Goal: Obtain resource: Obtain resource

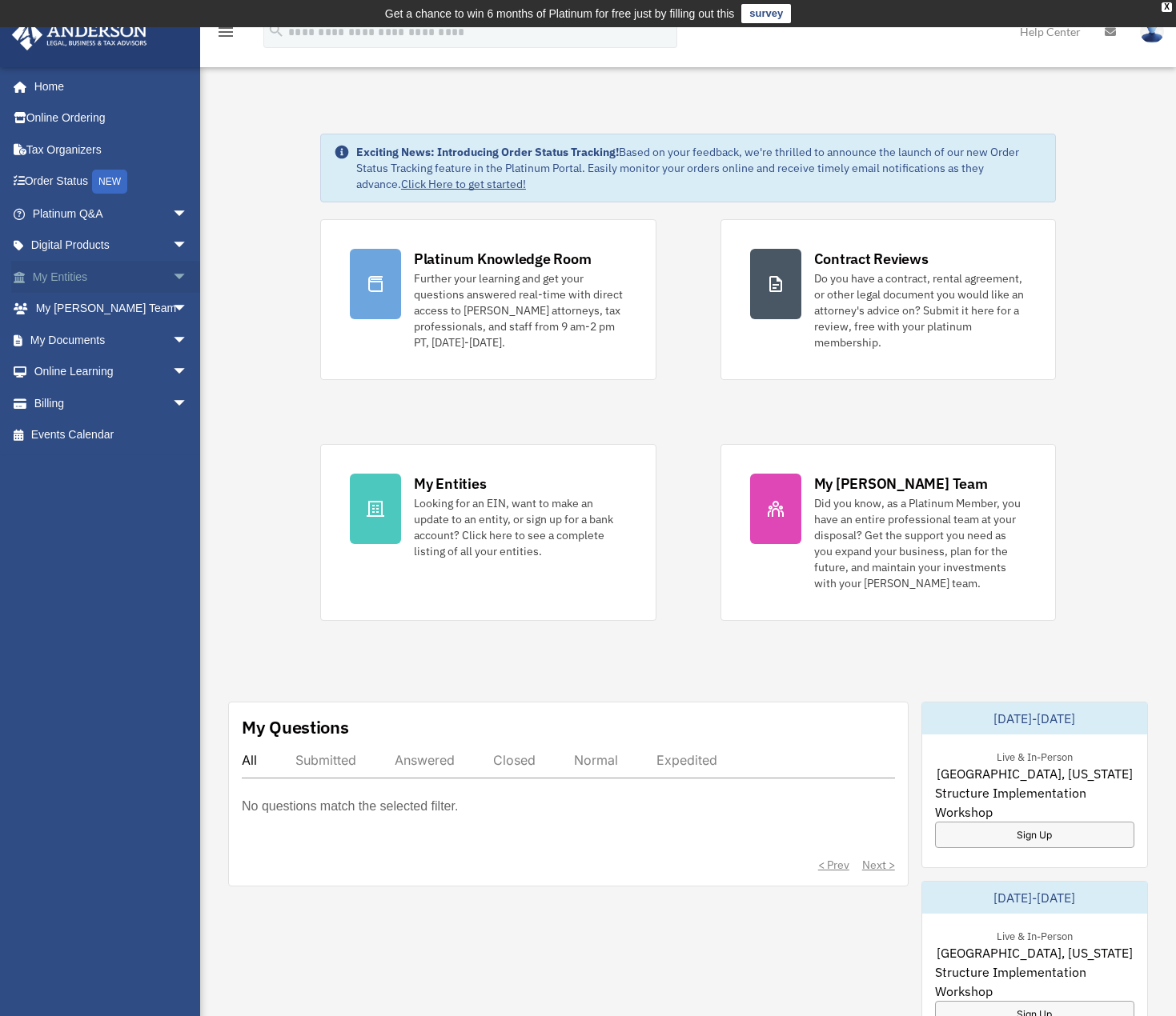
click at [66, 276] on link "My Entities arrow_drop_down" at bounding box center [111, 277] width 201 height 32
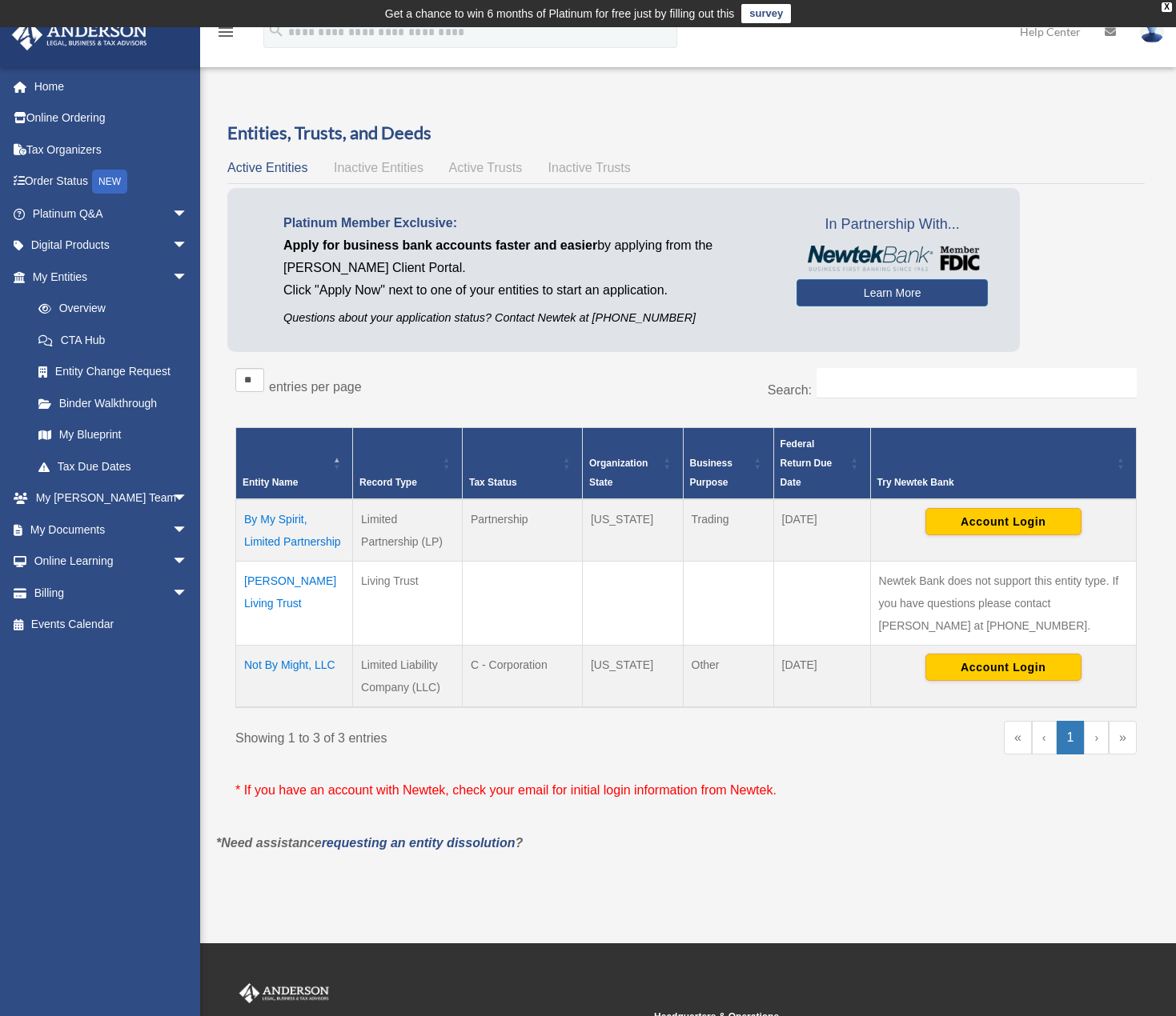
click at [263, 662] on td "Not By Might, LLC" at bounding box center [294, 675] width 117 height 62
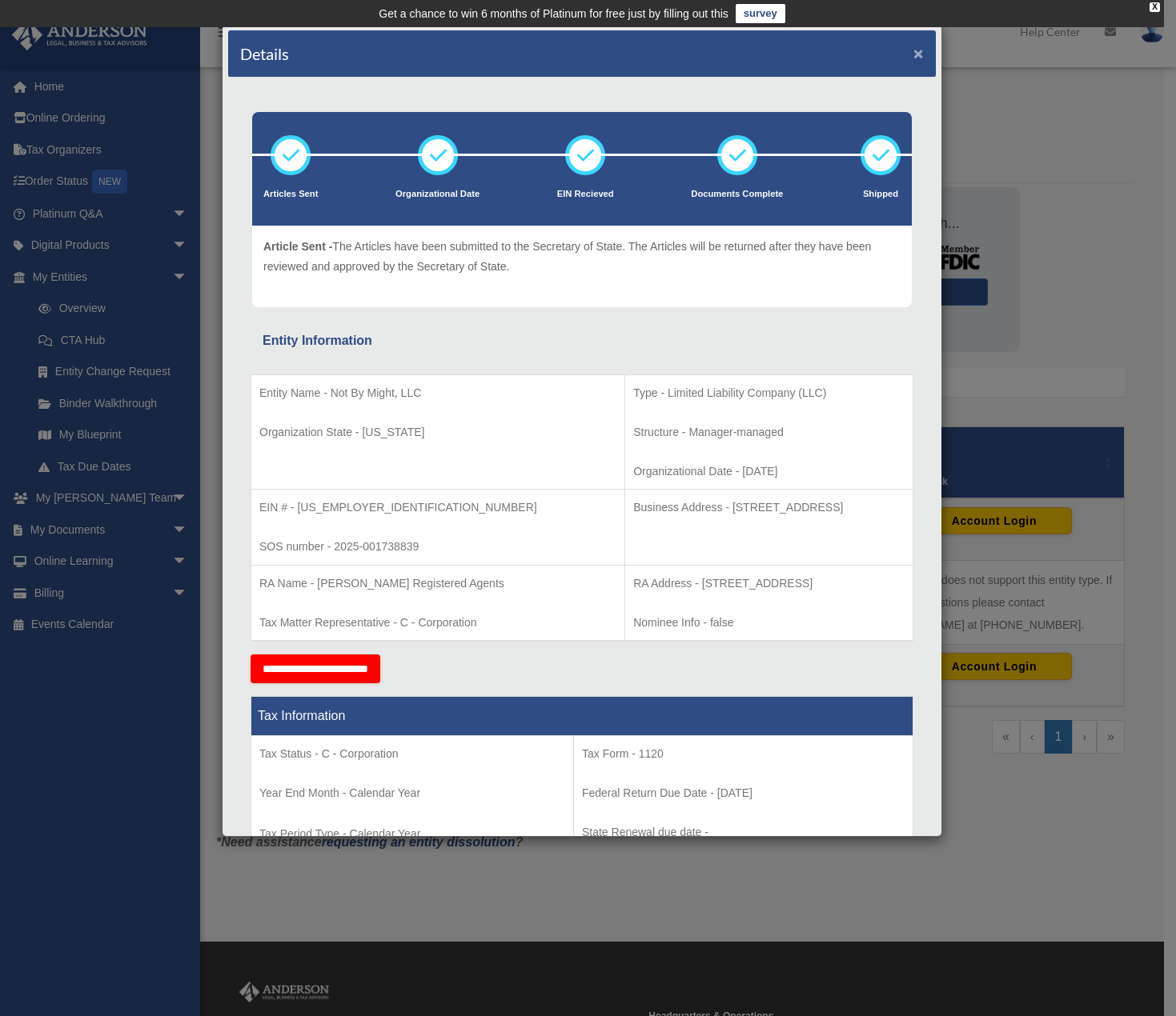
click at [913, 52] on button "×" at bounding box center [918, 53] width 10 height 17
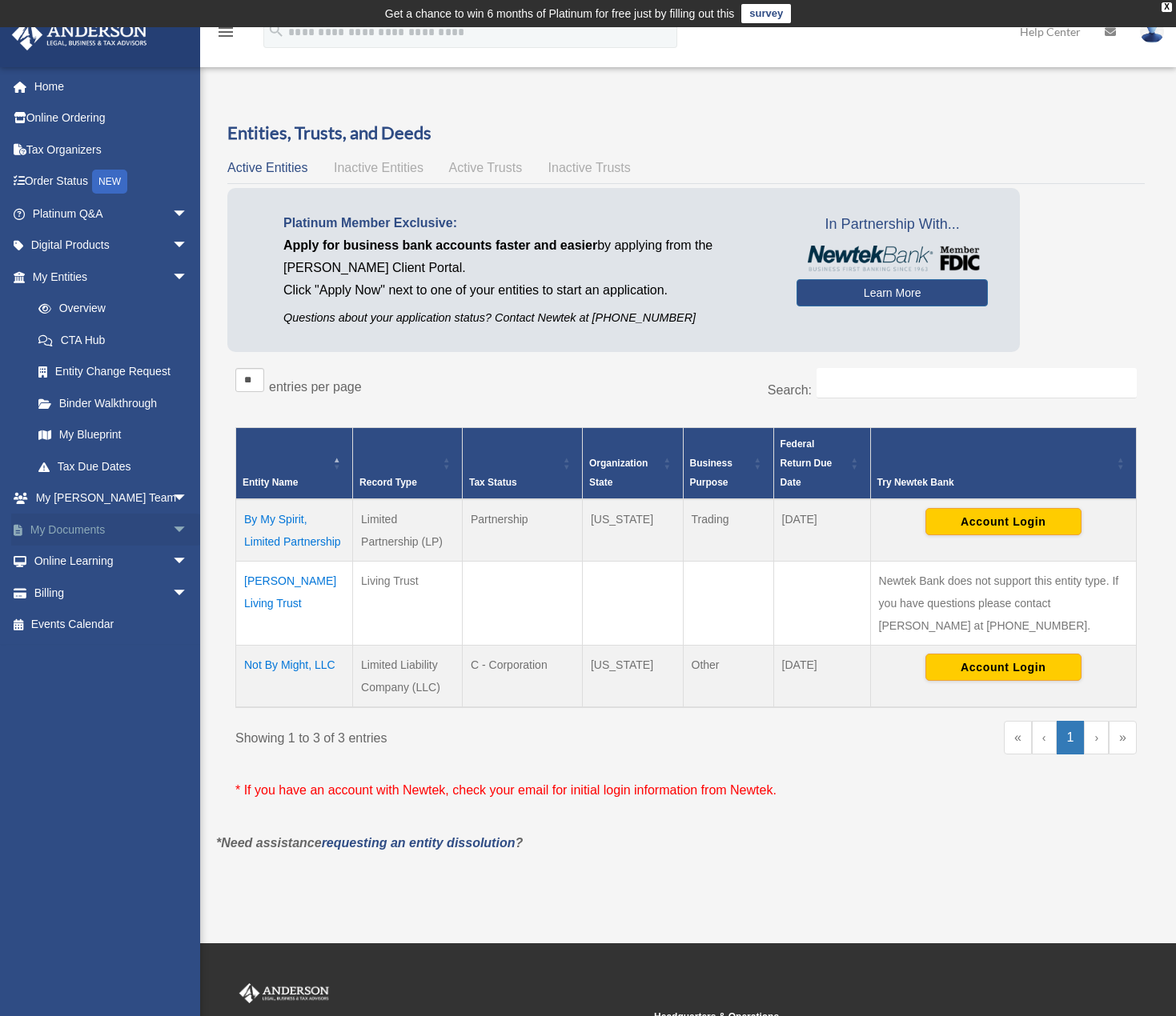
click at [80, 532] on link "My Documents arrow_drop_down" at bounding box center [111, 529] width 201 height 32
click at [172, 530] on span "arrow_drop_down" at bounding box center [188, 529] width 32 height 32
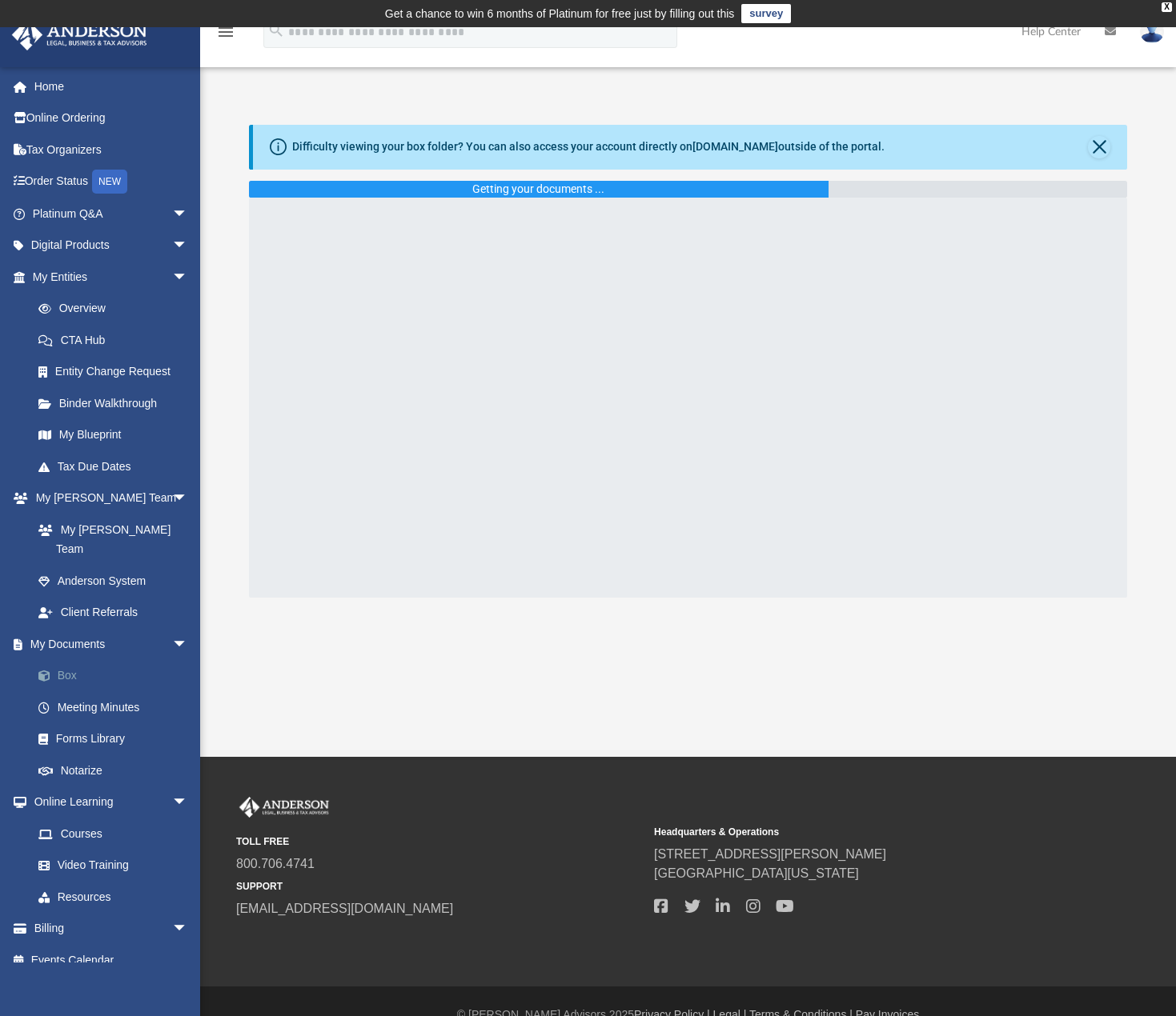
click at [74, 661] on link "Box" at bounding box center [117, 676] width 190 height 32
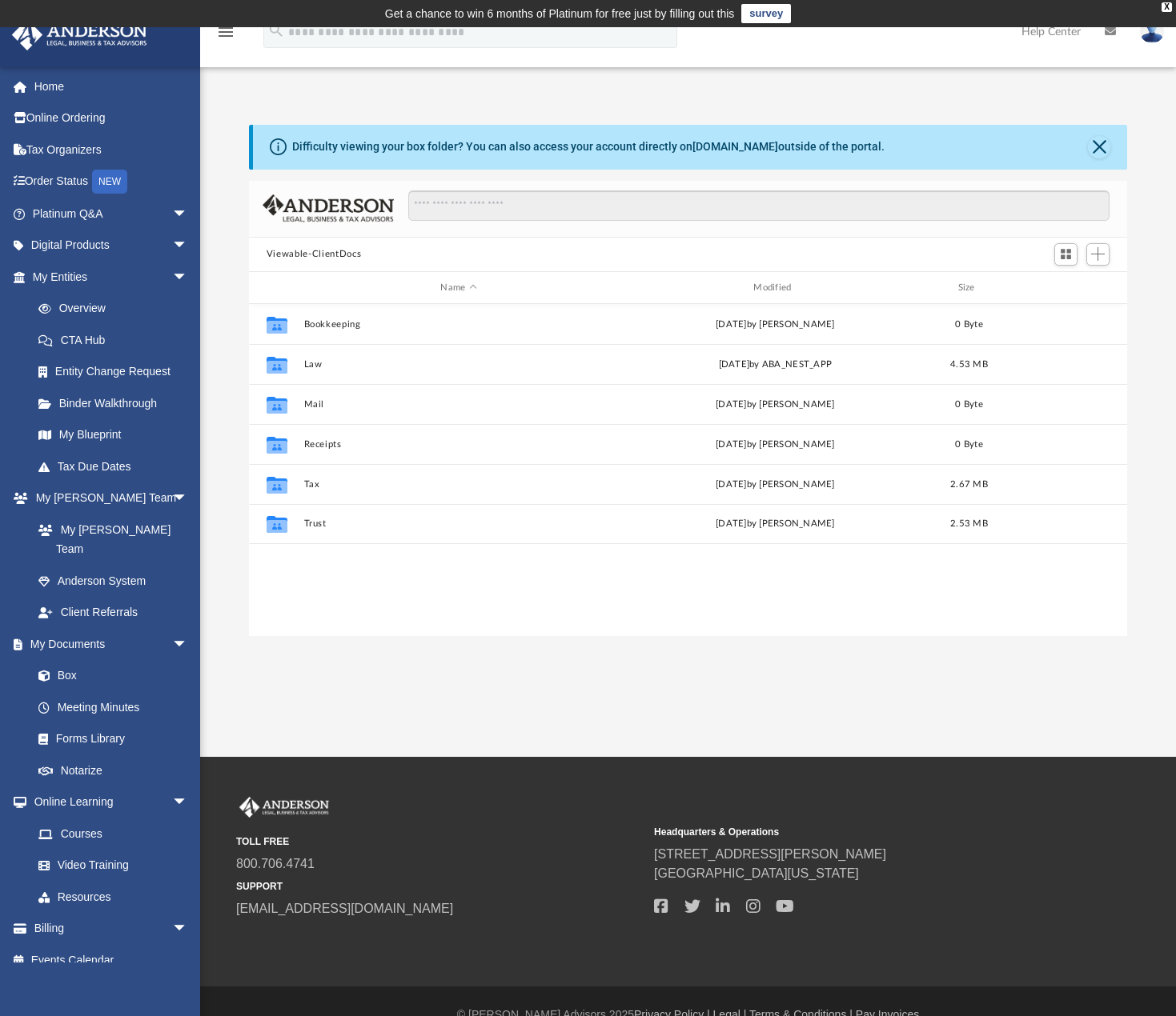
scroll to position [353, 866]
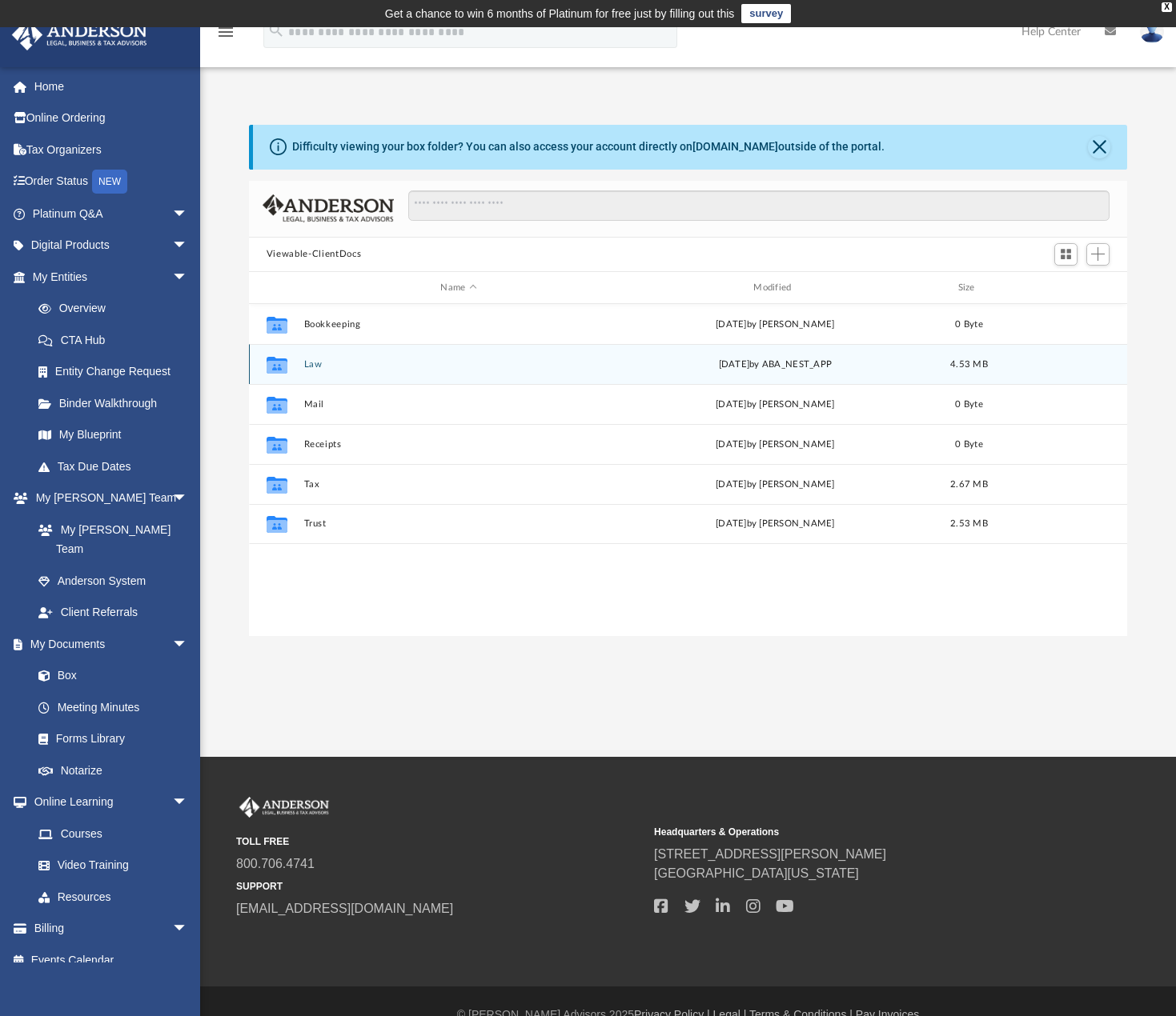
click at [310, 365] on button "Law" at bounding box center [458, 364] width 310 height 10
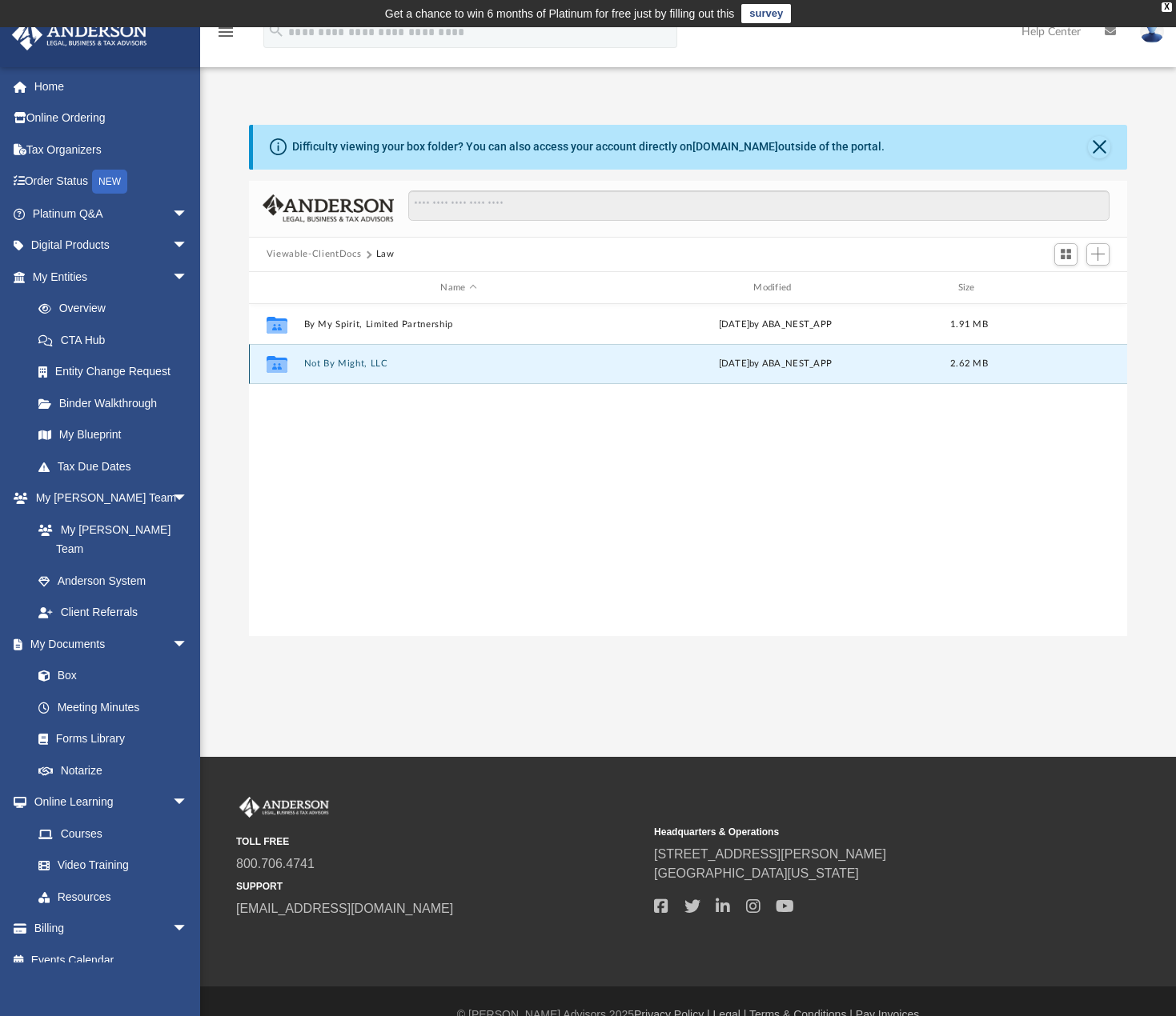
click at [327, 363] on button "Not By Might, LLC" at bounding box center [458, 364] width 310 height 10
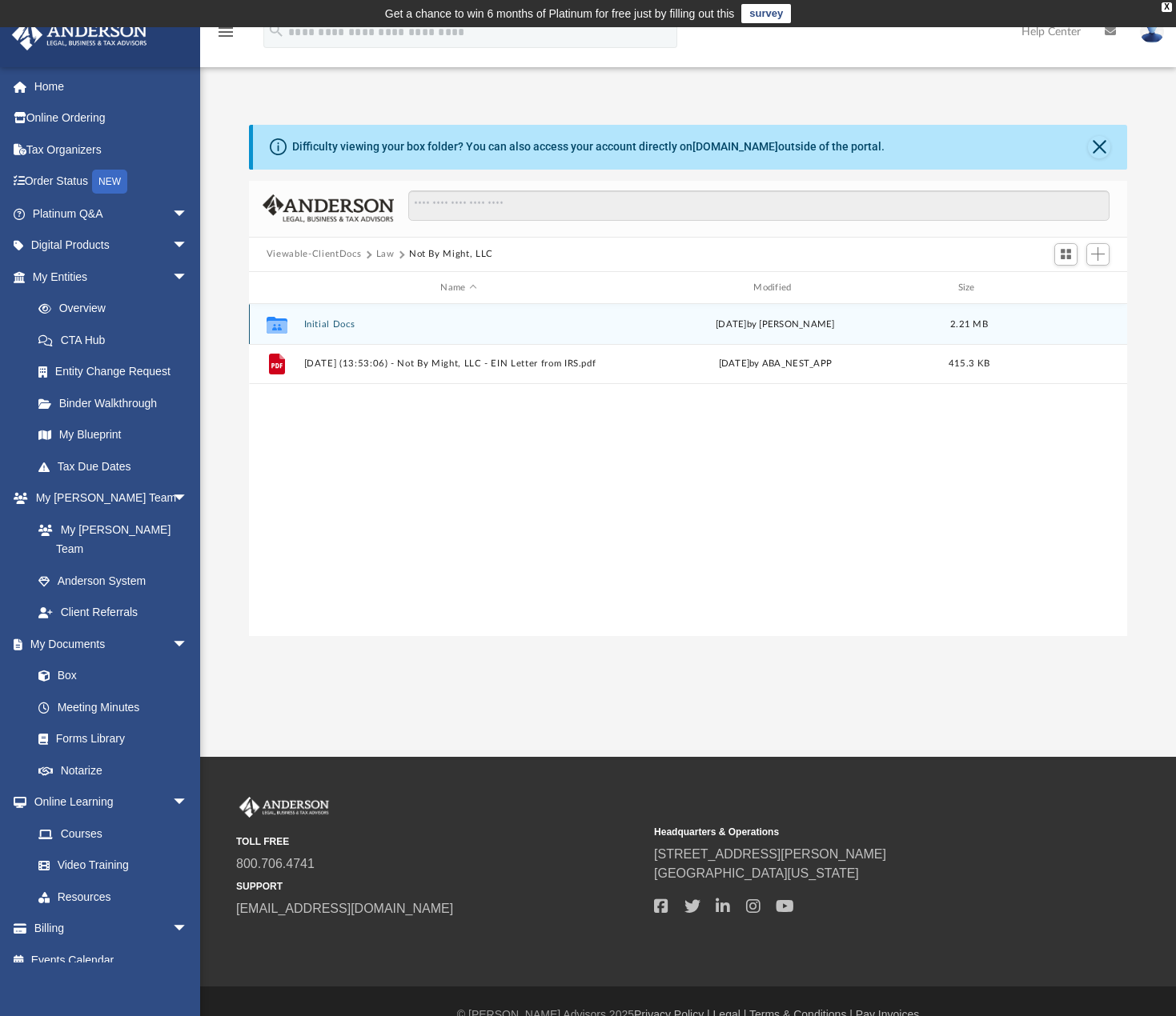
click at [324, 323] on button "Initial Docs" at bounding box center [458, 324] width 310 height 10
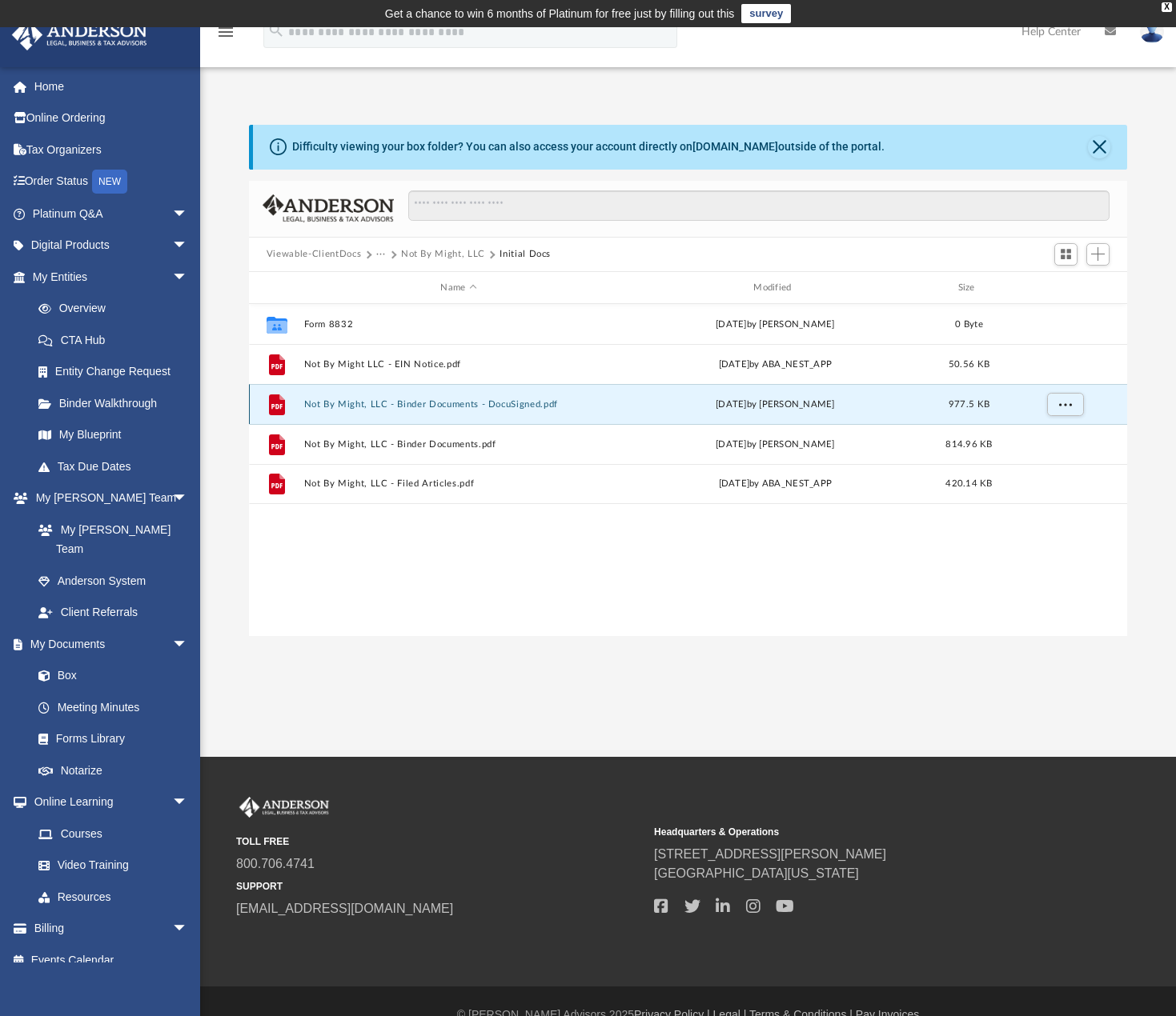
click at [444, 409] on button "Not By Might, LLC - Binder Documents - DocuSigned.pdf" at bounding box center [458, 404] width 310 height 10
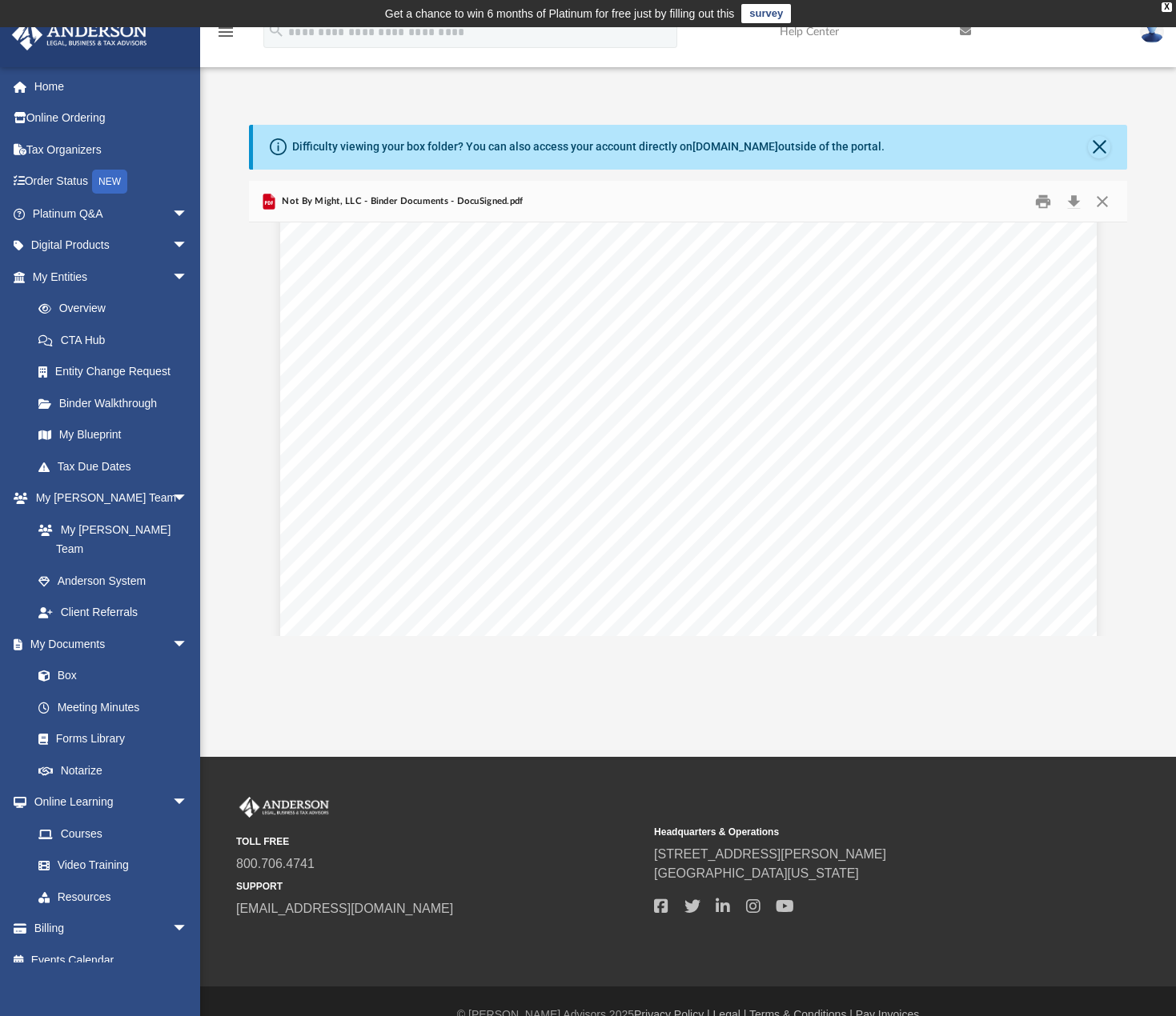
scroll to position [1200, 0]
click at [719, 394] on span "[STREET_ADDRESS][US_STATE]" at bounding box center [729, 397] width 227 height 16
click at [800, 489] on div "Overview of Not By Might, LLC Entity Formation Information State of Organizatio…" at bounding box center [688, 643] width 816 height 1057
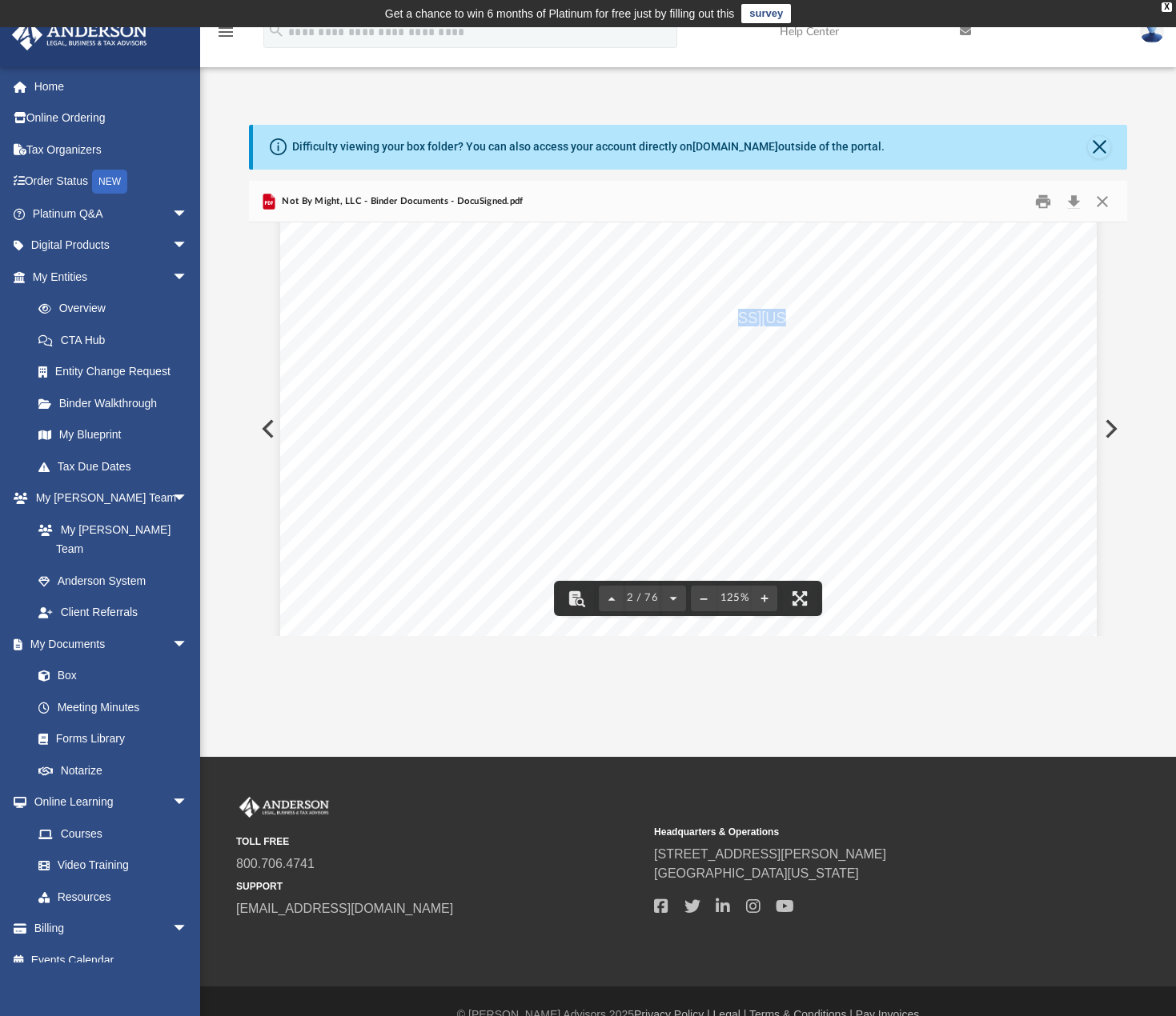
click at [836, 477] on div "Overview of Not By Might, LLC Entity Formation Information State of Organizatio…" at bounding box center [688, 563] width 816 height 1057
click at [708, 313] on span "[STREET_ADDRESS][US_STATE]" at bounding box center [729, 317] width 227 height 16
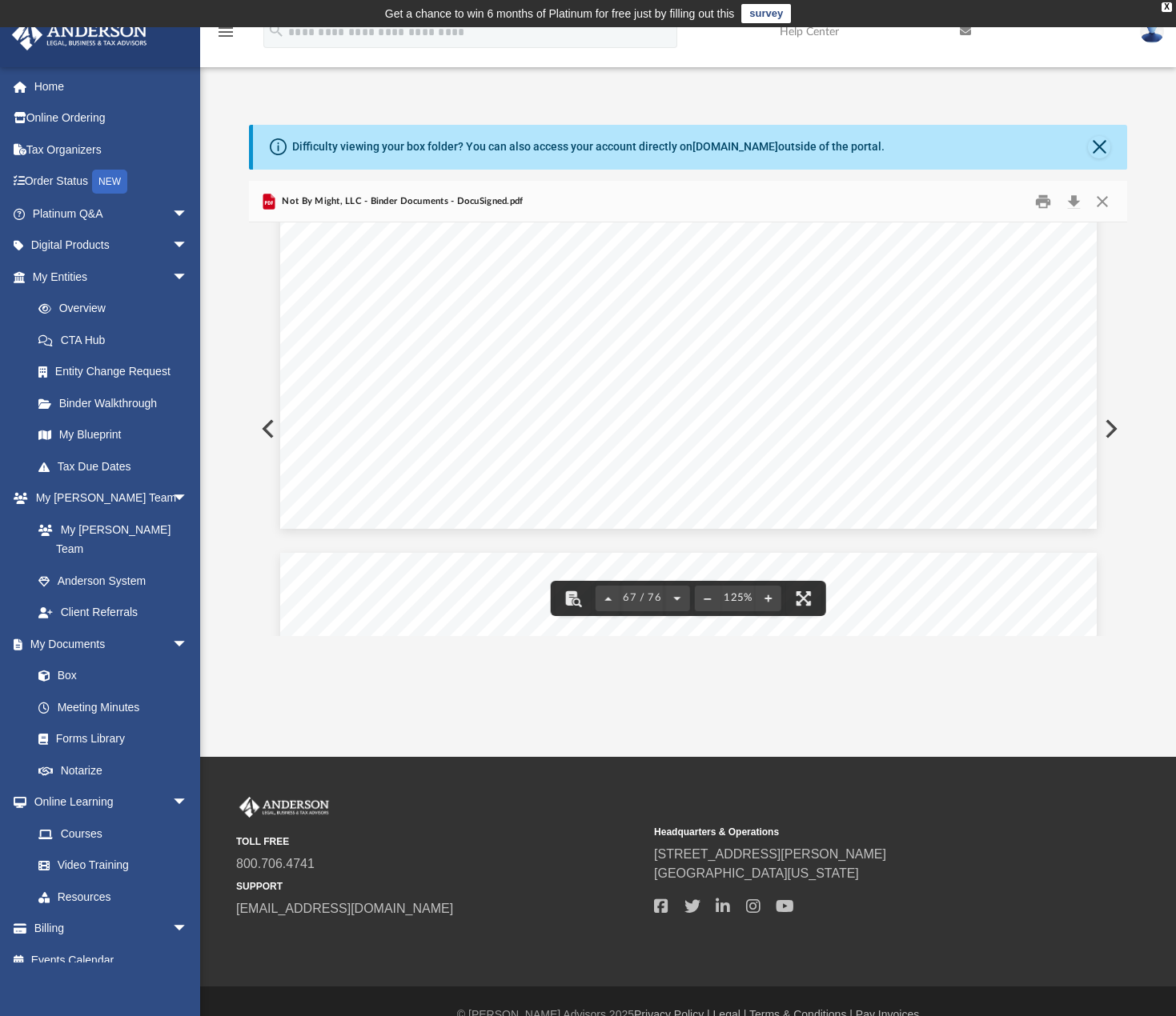
click at [1113, 437] on button "Preview" at bounding box center [1109, 428] width 35 height 44
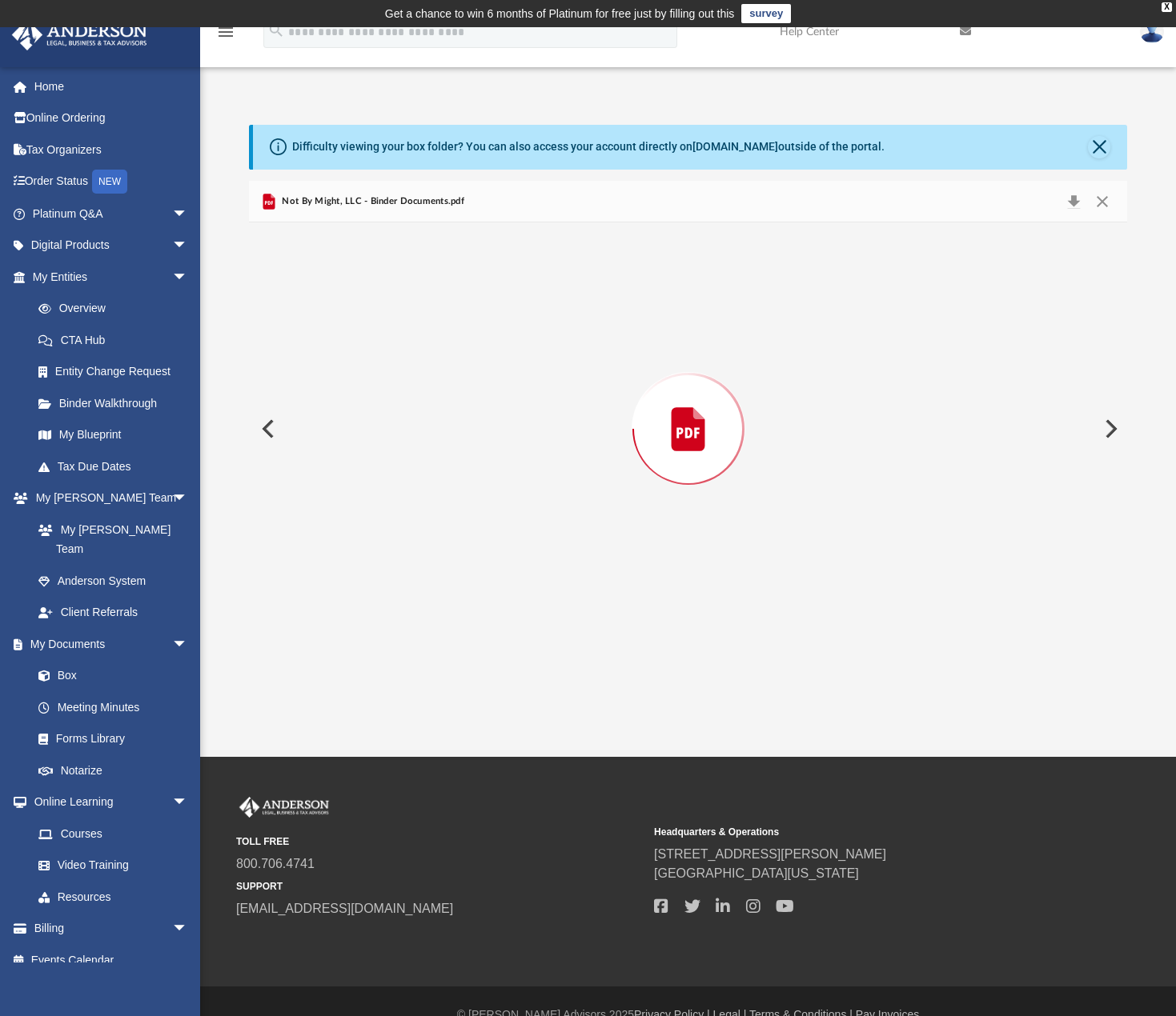
click at [1110, 363] on div "Preview" at bounding box center [687, 428] width 878 height 413
click at [1021, 414] on div "Preview" at bounding box center [687, 428] width 878 height 413
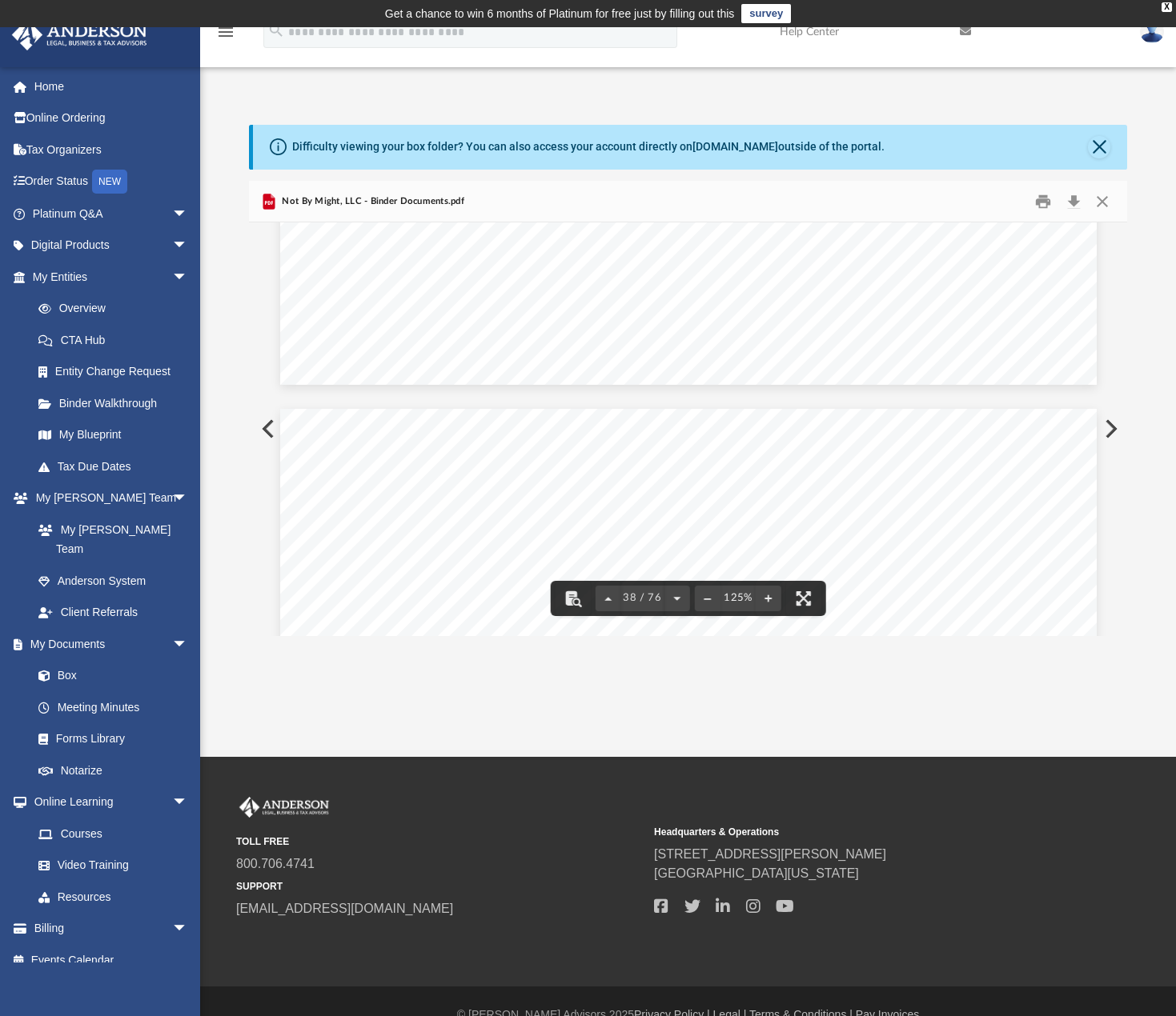
drag, startPoint x: 1117, startPoint y: 419, endPoint x: 1121, endPoint y: 466, distance: 47.2
click at [1120, 470] on div "Operating Agreement of Not By Might, LLC Page 18 of 43 interfering in the manag…" at bounding box center [687, 428] width 878 height 413
drag, startPoint x: 1120, startPoint y: 417, endPoint x: 1120, endPoint y: 441, distance: 24.0
click at [1120, 441] on button "Preview" at bounding box center [1109, 428] width 35 height 44
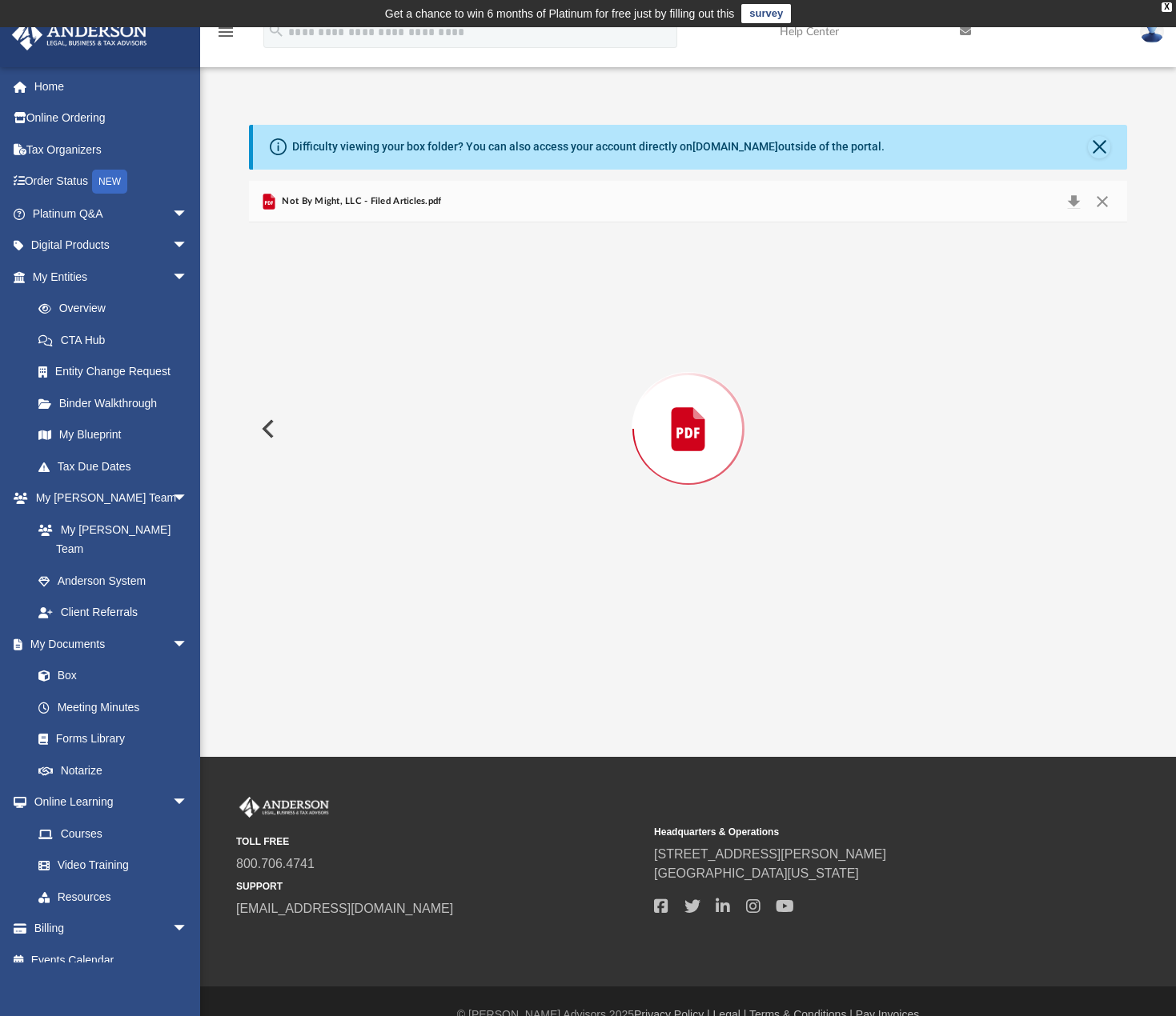
click at [905, 449] on div "Preview" at bounding box center [687, 428] width 878 height 413
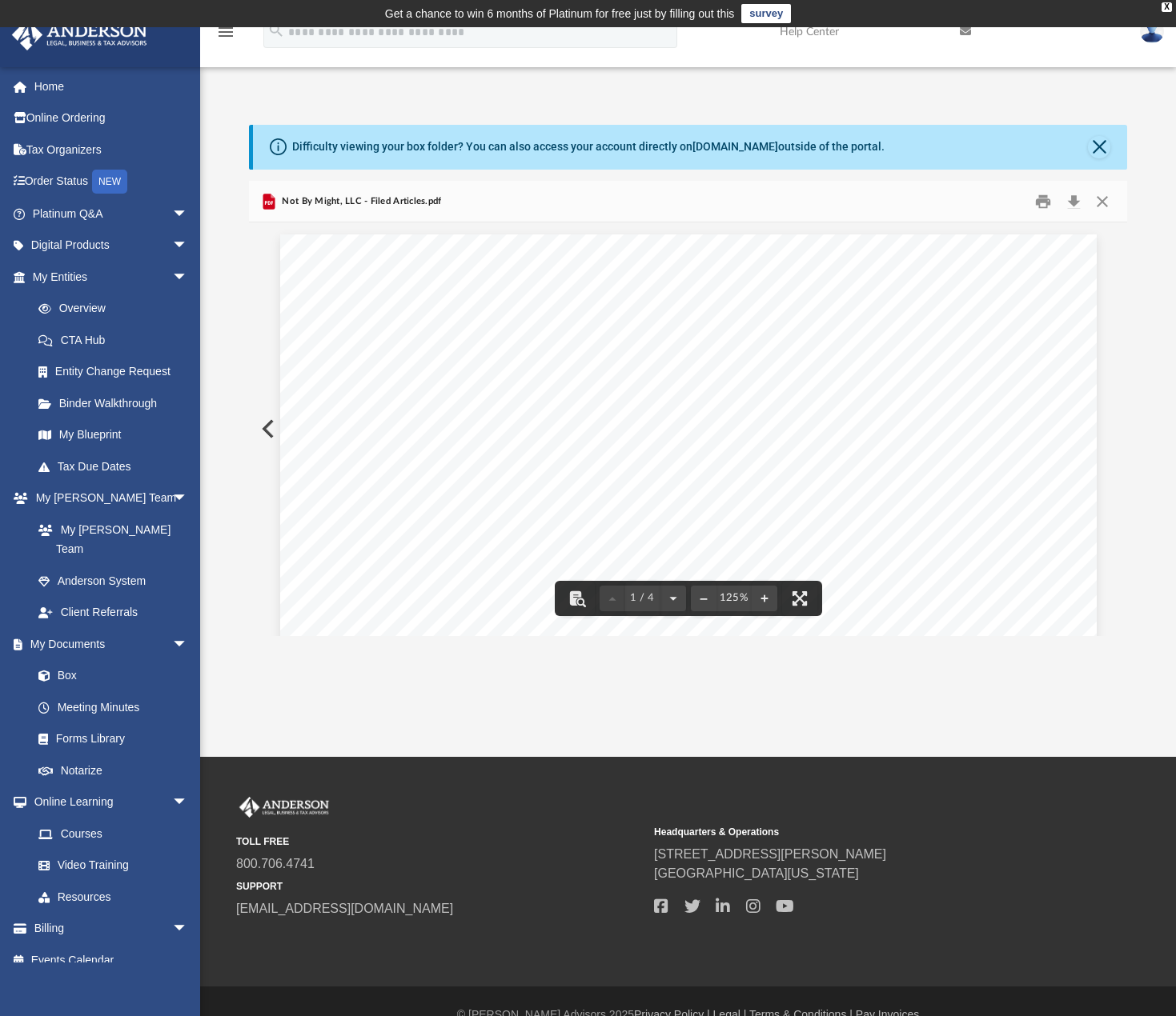
click at [603, 597] on div "1 / 4" at bounding box center [642, 599] width 86 height 26
click at [640, 601] on span "1 / 4" at bounding box center [642, 598] width 35 height 10
click at [651, 589] on input "*" at bounding box center [642, 585] width 35 height 31
type input "**"
click at [671, 604] on button "File preview" at bounding box center [674, 599] width 26 height 35
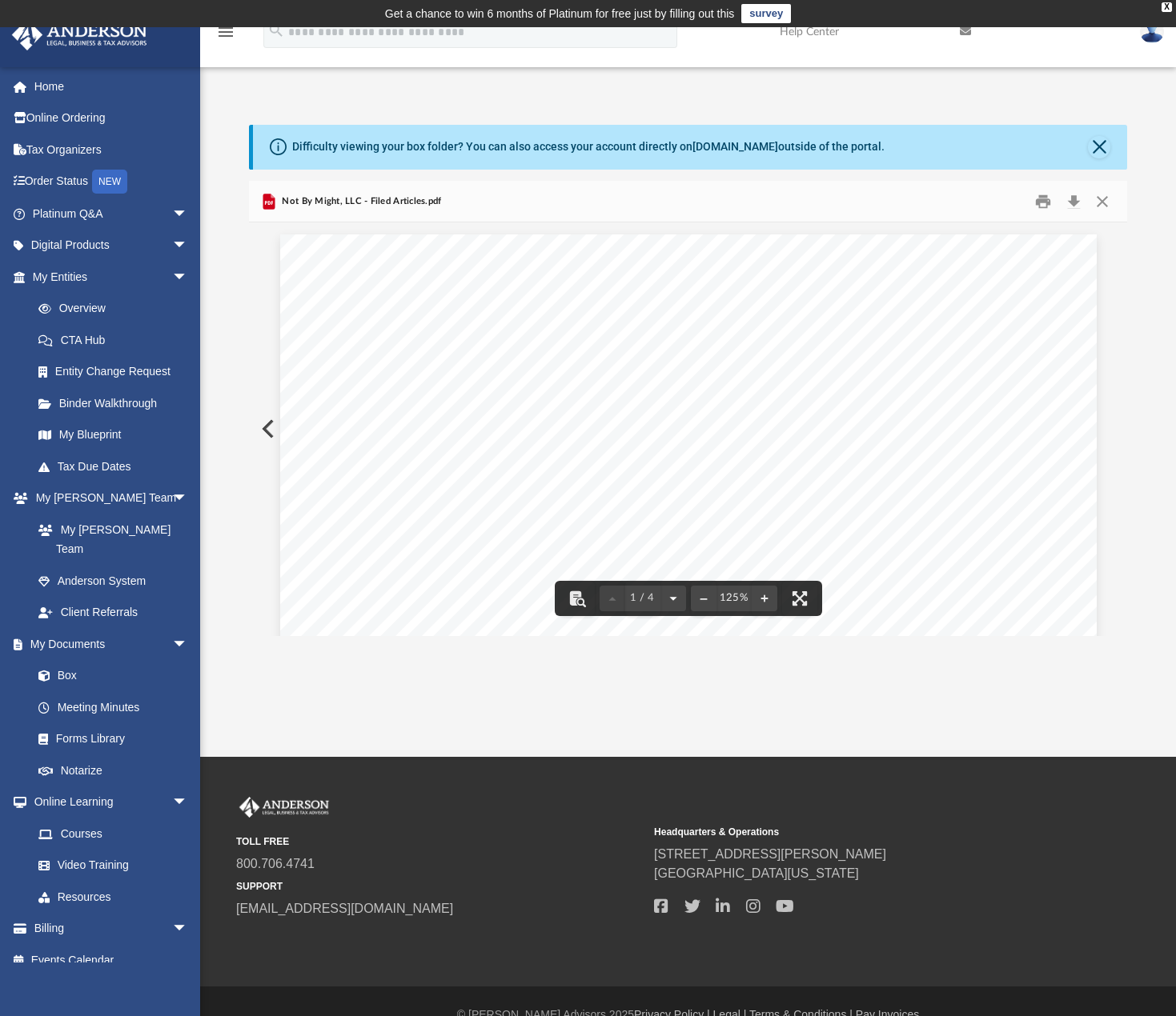
scroll to position [1081, 0]
click at [672, 602] on button "File preview" at bounding box center [674, 599] width 26 height 35
click at [673, 602] on div "Page 4" at bounding box center [688, 762] width 816 height 1081
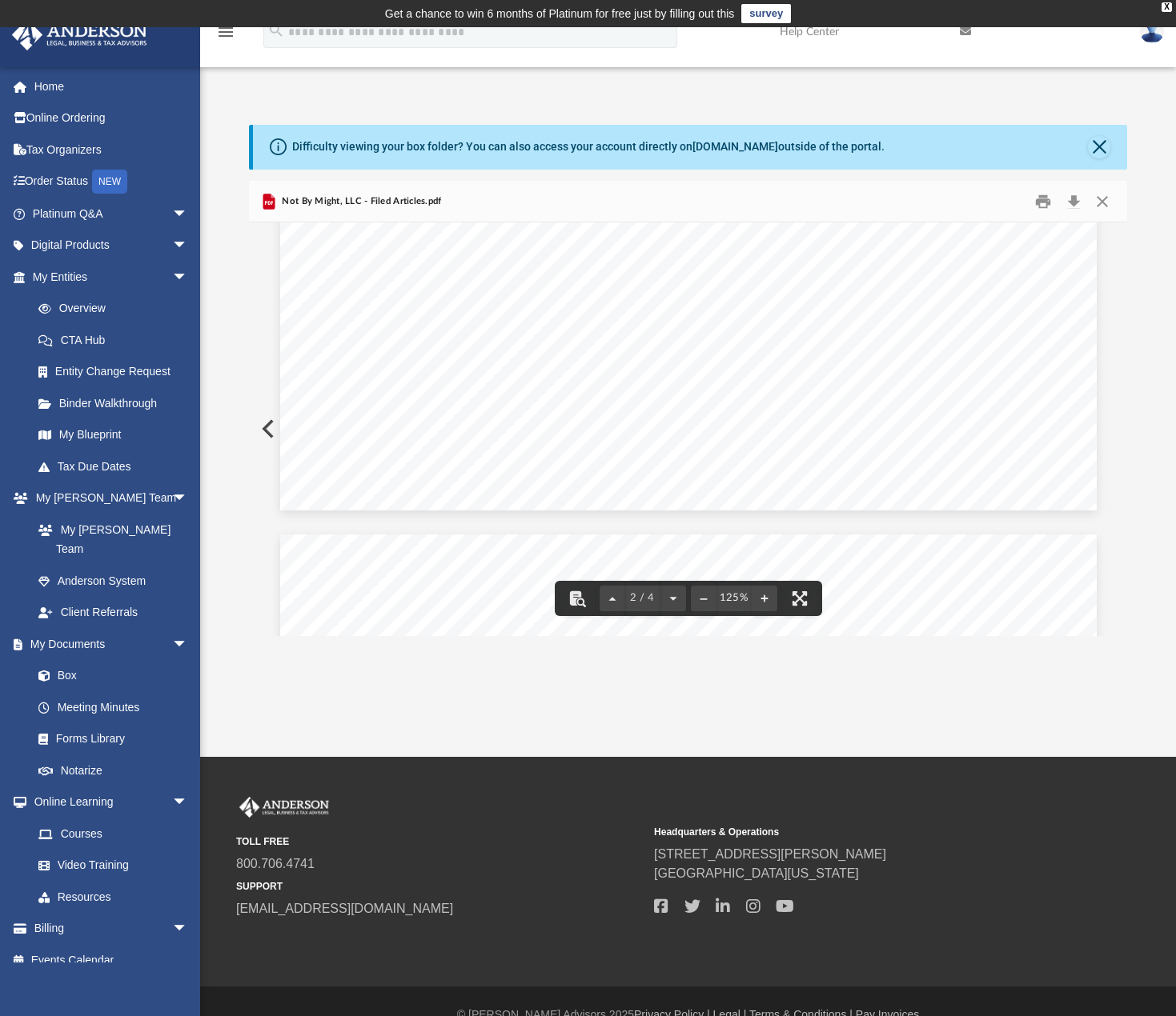
scroll to position [1721, 0]
click at [271, 427] on button "Preview" at bounding box center [266, 428] width 35 height 44
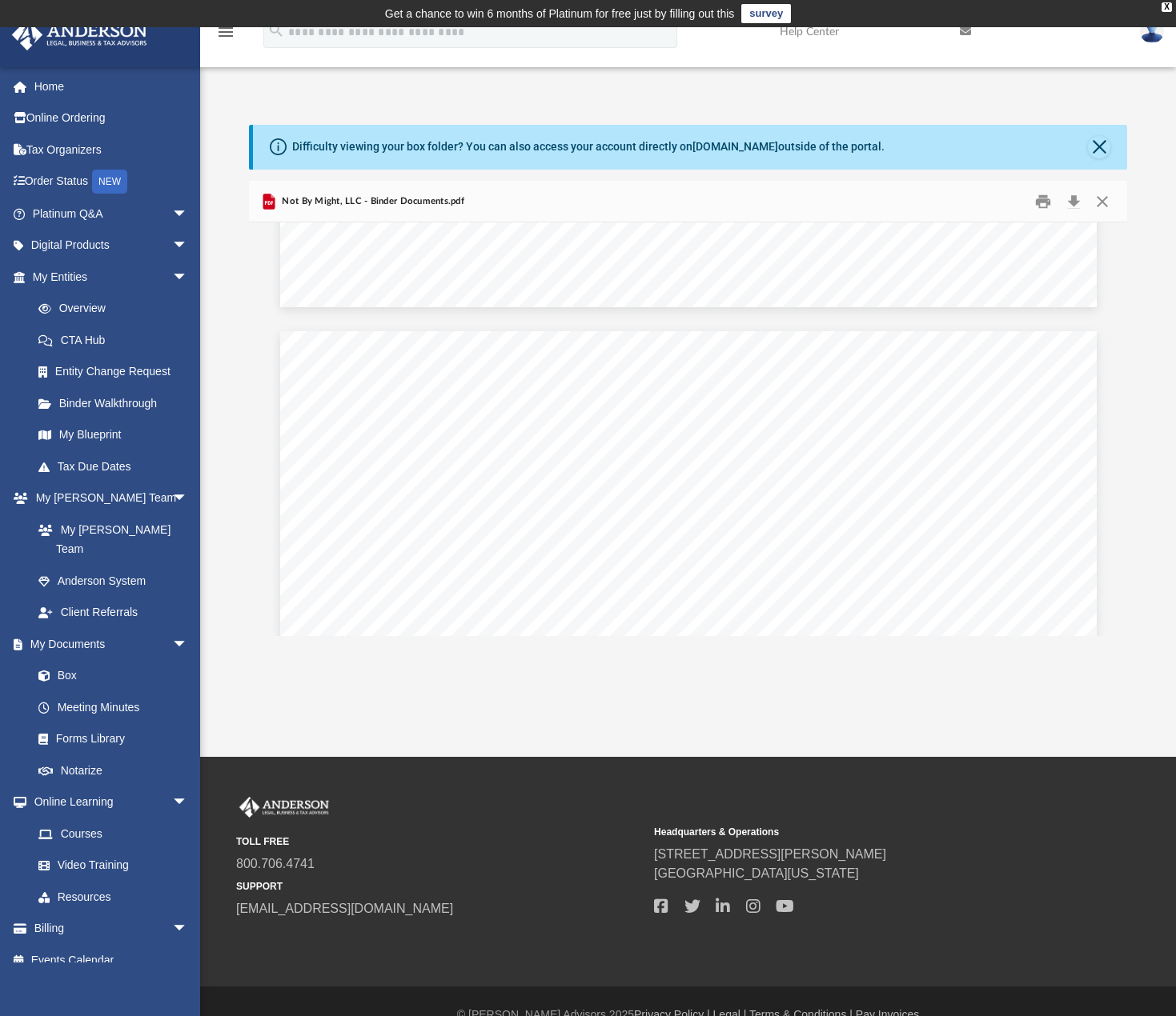
scroll to position [46442, 0]
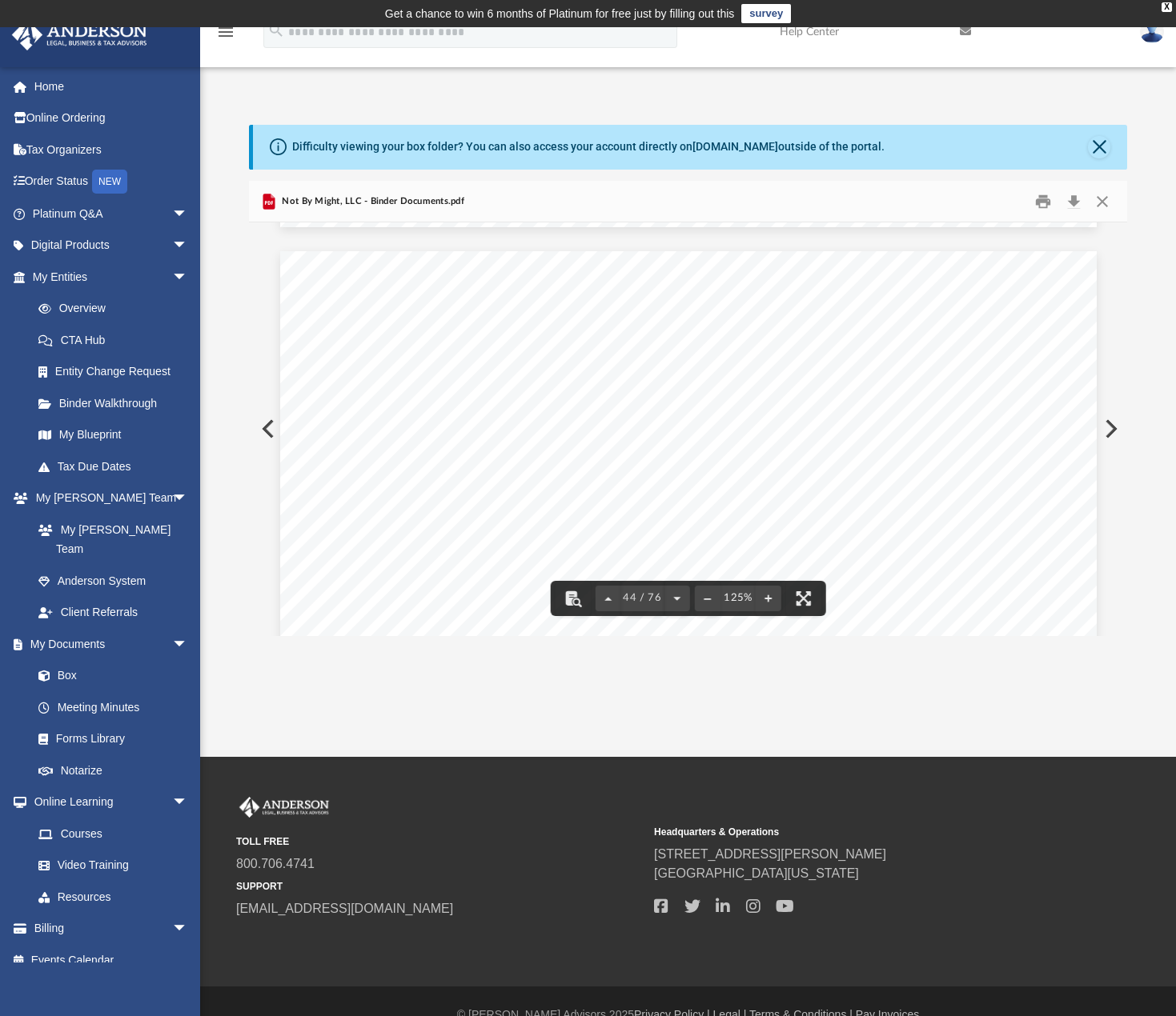
click at [928, 444] on span "including arbitration" at bounding box center [873, 447] width 131 height 16
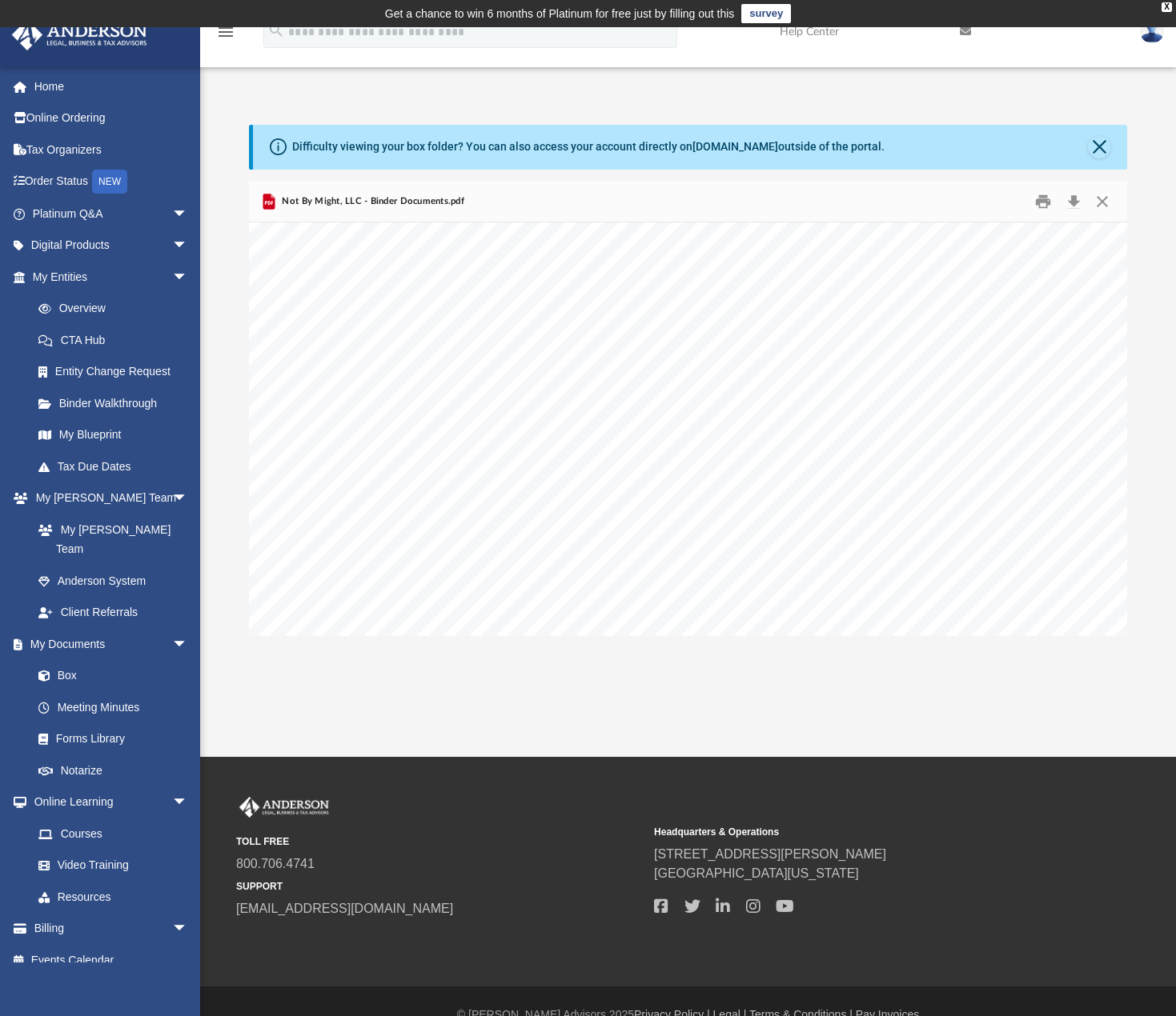
scroll to position [80030, 133]
